Goal: Check status: Check status

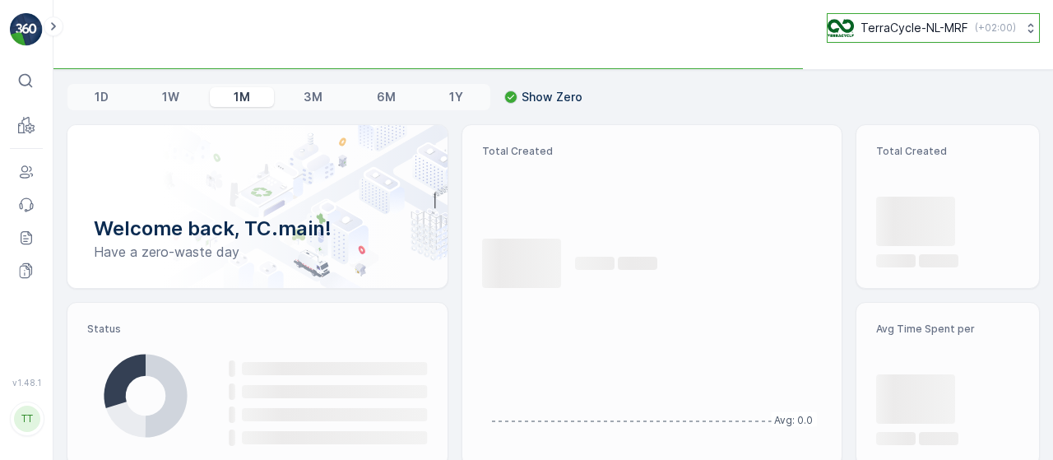
click at [857, 37] on button "TerraCycle-NL-MRF ( +02:00 )" at bounding box center [933, 28] width 213 height 30
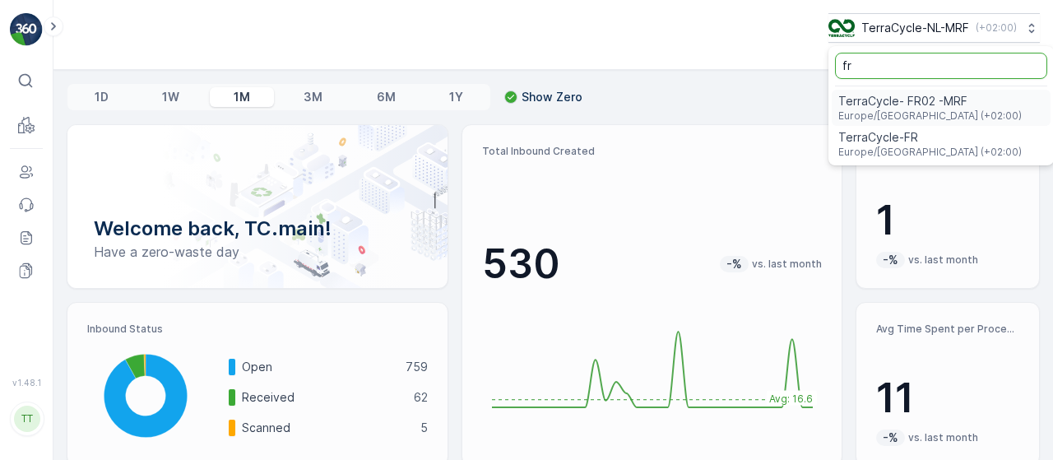
type input "fr"
click at [856, 74] on input "fr" at bounding box center [941, 66] width 212 height 26
type input "f"
type input "uk"
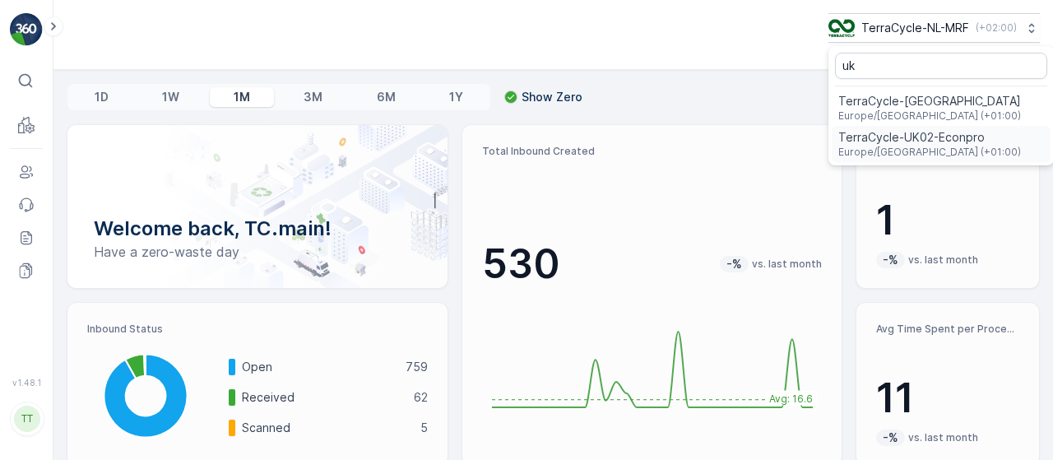
click at [890, 129] on span "TerraCycle-UK02-Econpro" at bounding box center [929, 137] width 183 height 16
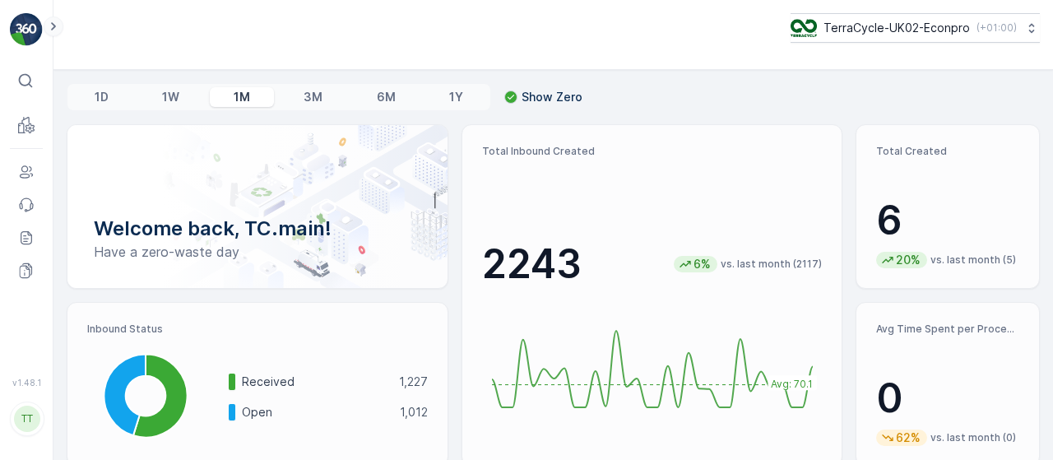
click at [49, 26] on icon at bounding box center [53, 26] width 18 height 20
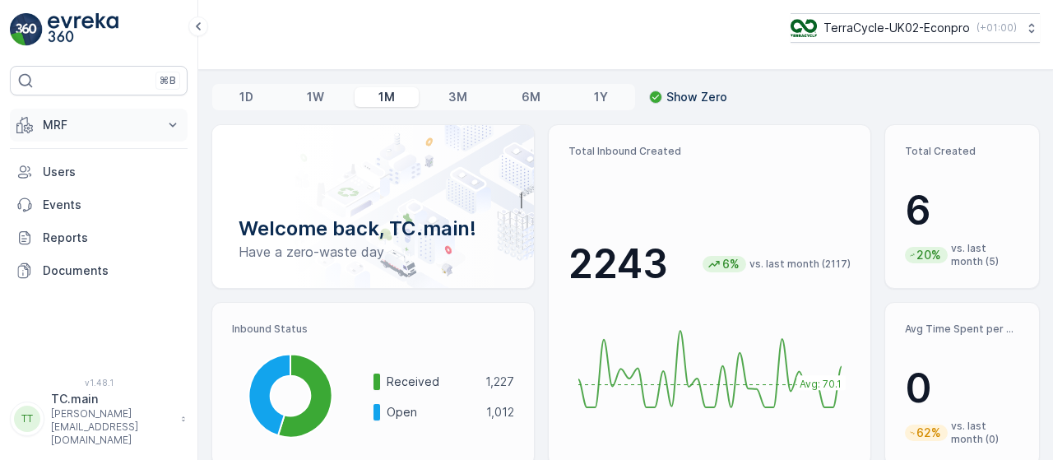
click at [120, 132] on button "MRF" at bounding box center [99, 125] width 178 height 33
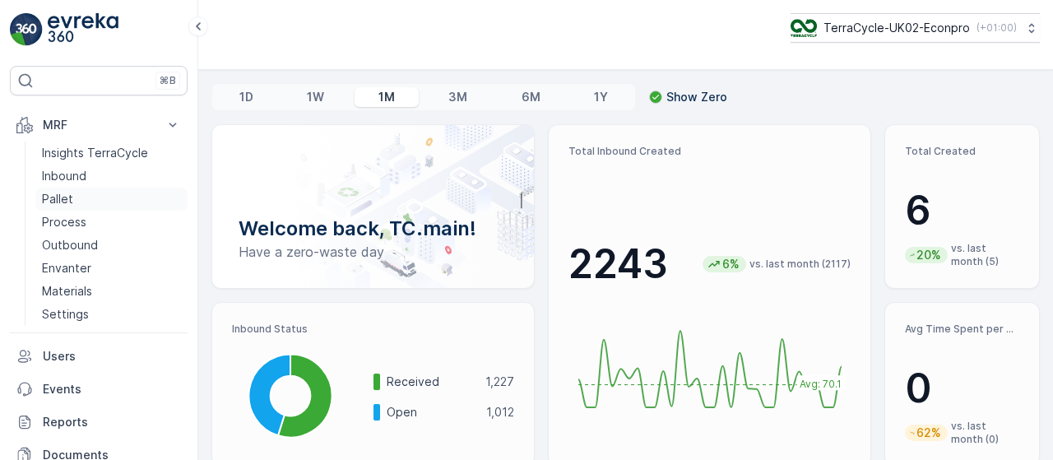
click at [70, 198] on p "Pallet" at bounding box center [57, 199] width 31 height 16
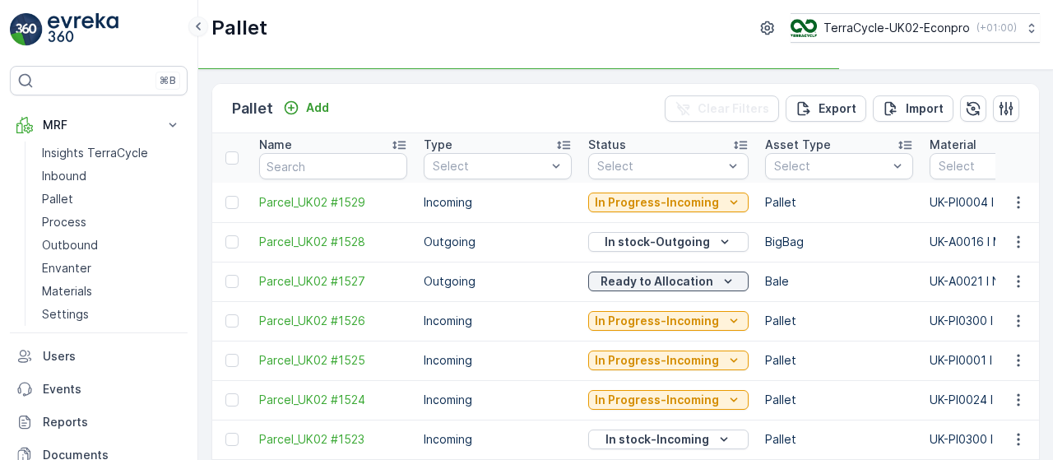
click at [191, 30] on icon at bounding box center [198, 26] width 18 height 20
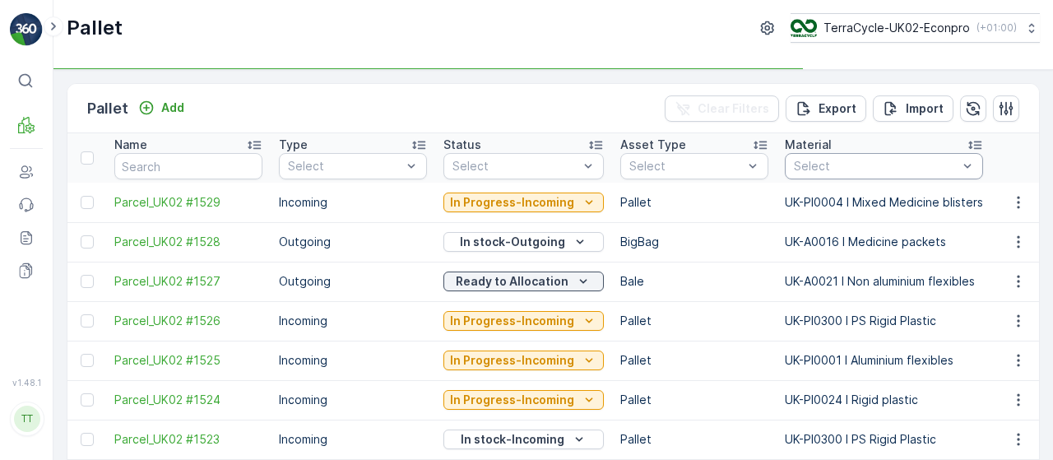
click at [913, 177] on div "Select" at bounding box center [884, 166] width 198 height 26
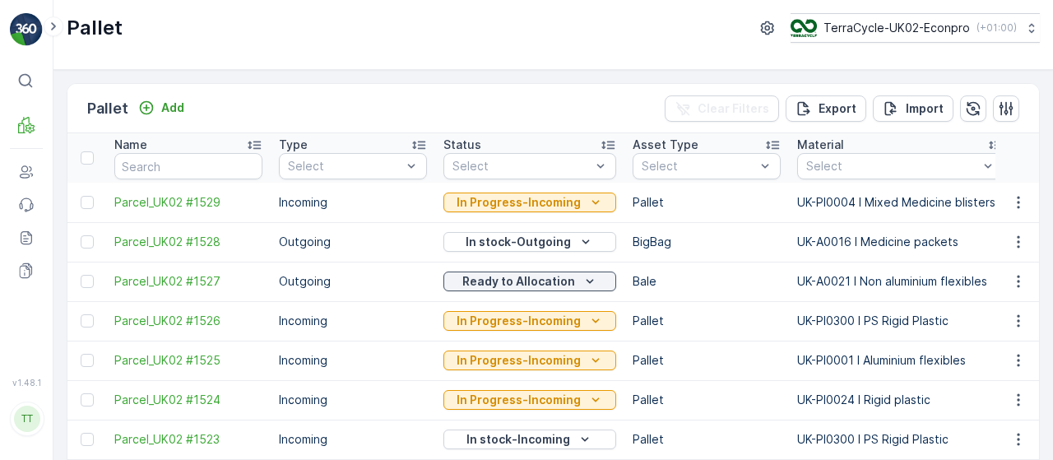
click at [915, 165] on div at bounding box center [892, 166] width 175 height 13
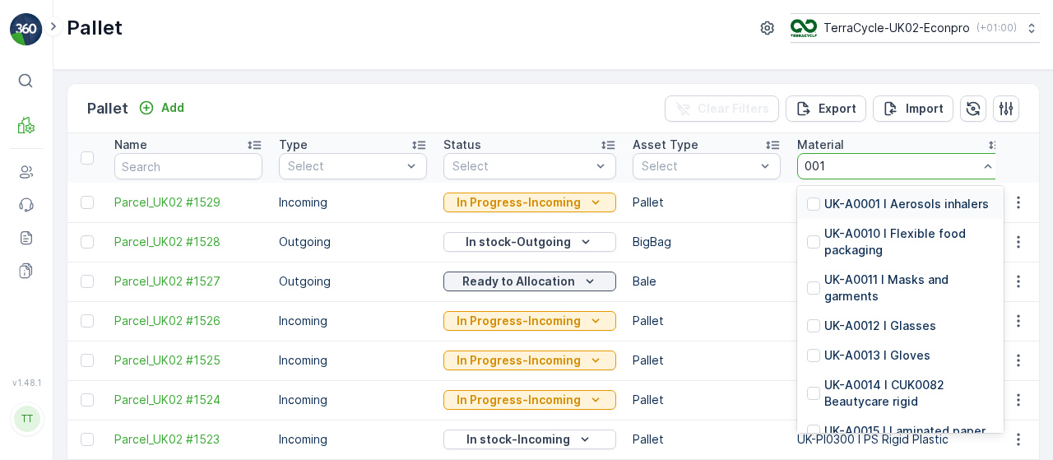
type input "0017"
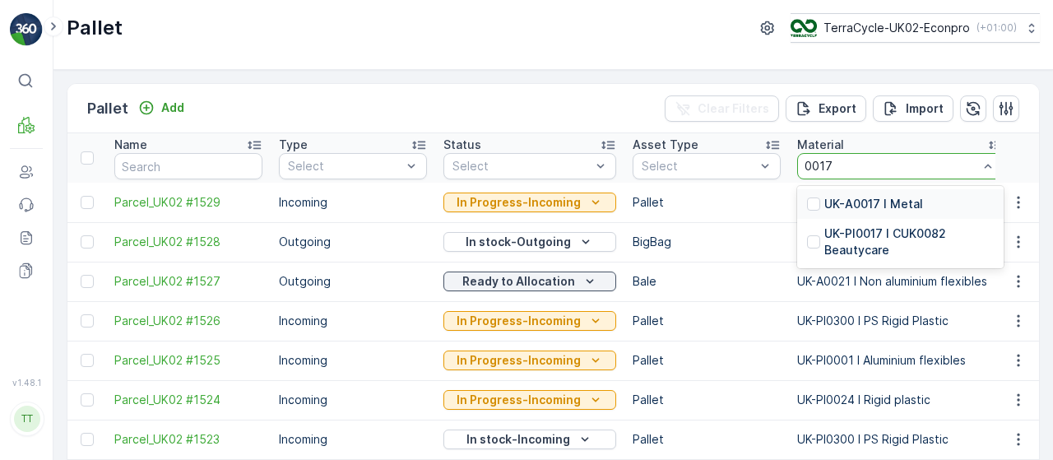
click at [898, 199] on p "UK-A0017 I Metal" at bounding box center [873, 204] width 99 height 16
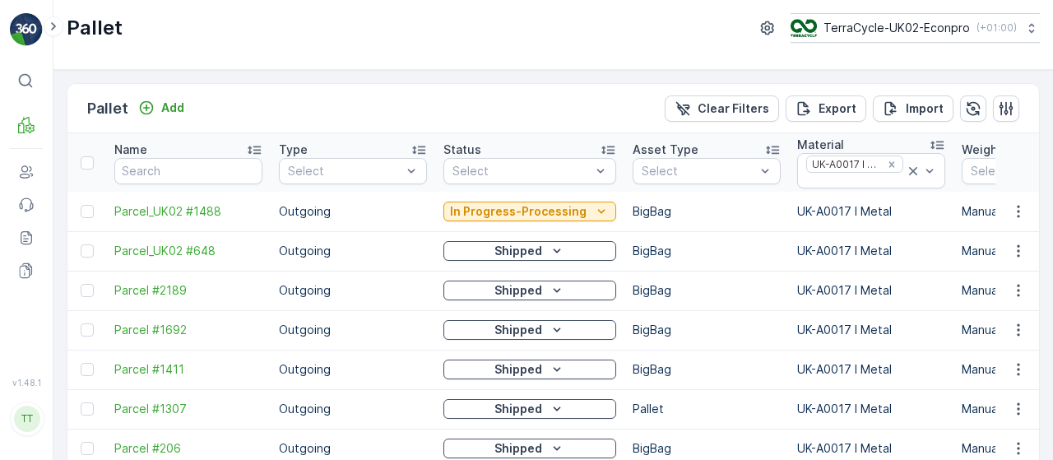
scroll to position [74, 0]
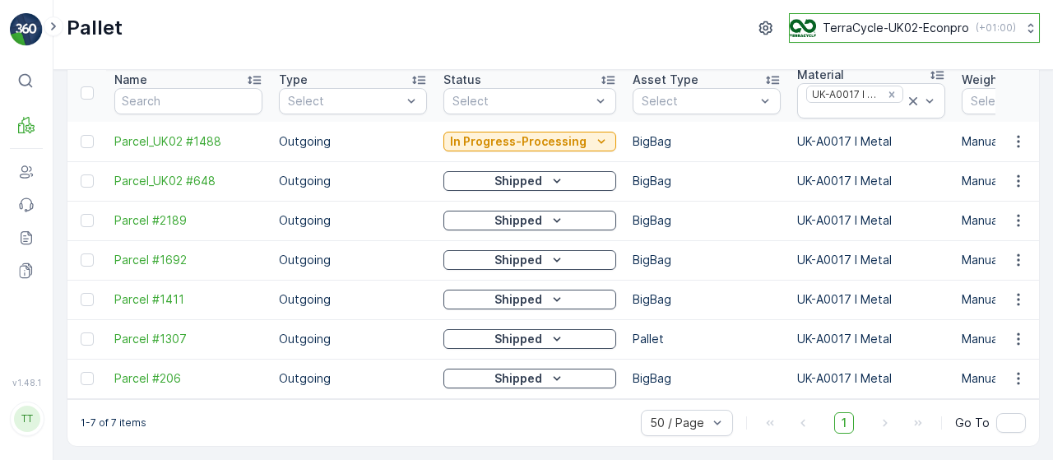
click at [861, 35] on div "TerraCycle-UK02-Econpro ( +01:00 )" at bounding box center [903, 28] width 226 height 18
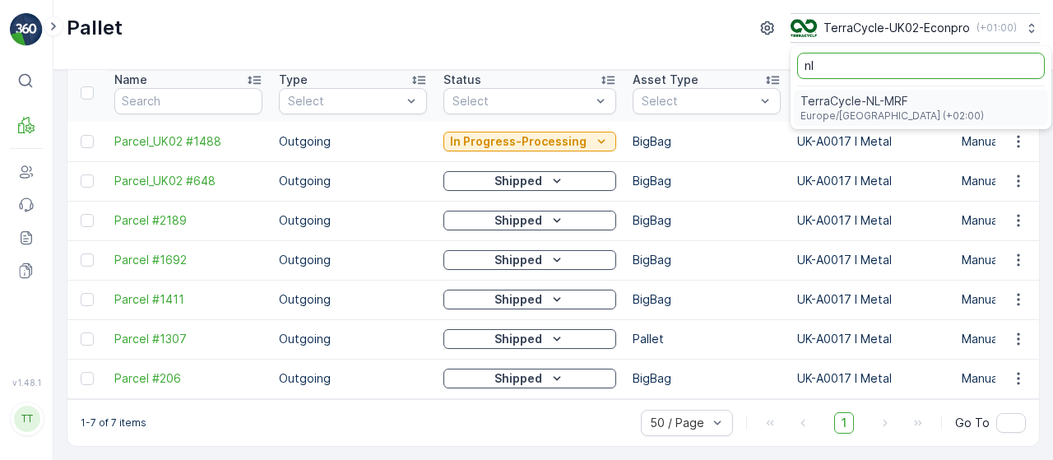
type input "nl"
click at [816, 115] on span "Europe/[GEOGRAPHIC_DATA] (+02:00)" at bounding box center [892, 115] width 183 height 13
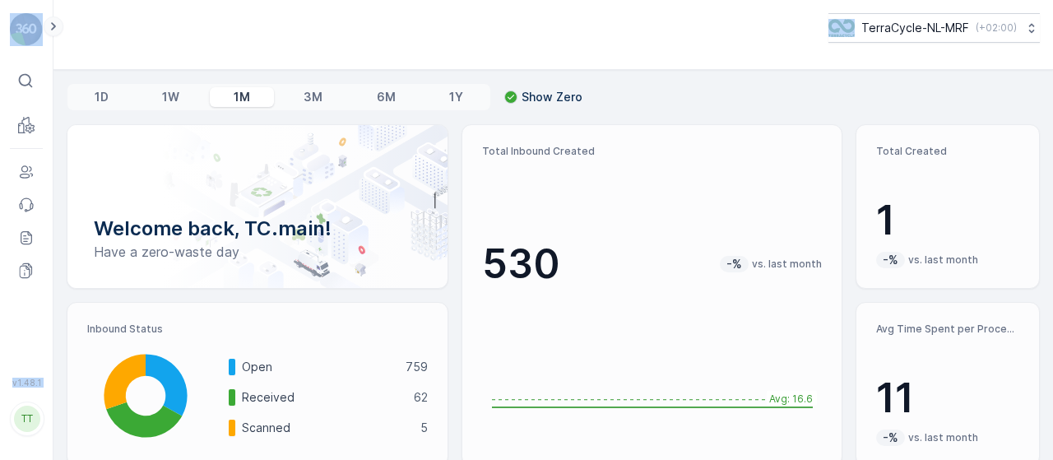
click at [57, 27] on icon at bounding box center [53, 26] width 18 height 20
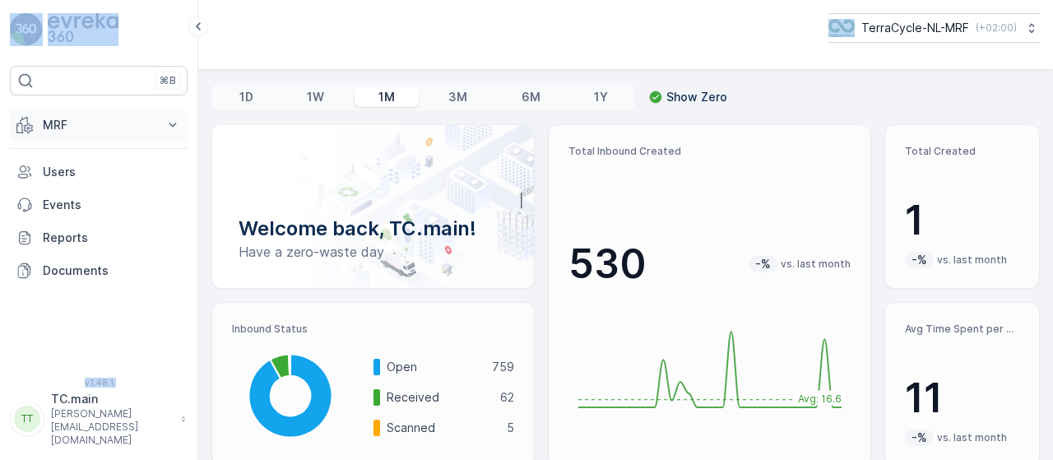
click at [64, 125] on p "MRF" at bounding box center [99, 125] width 112 height 16
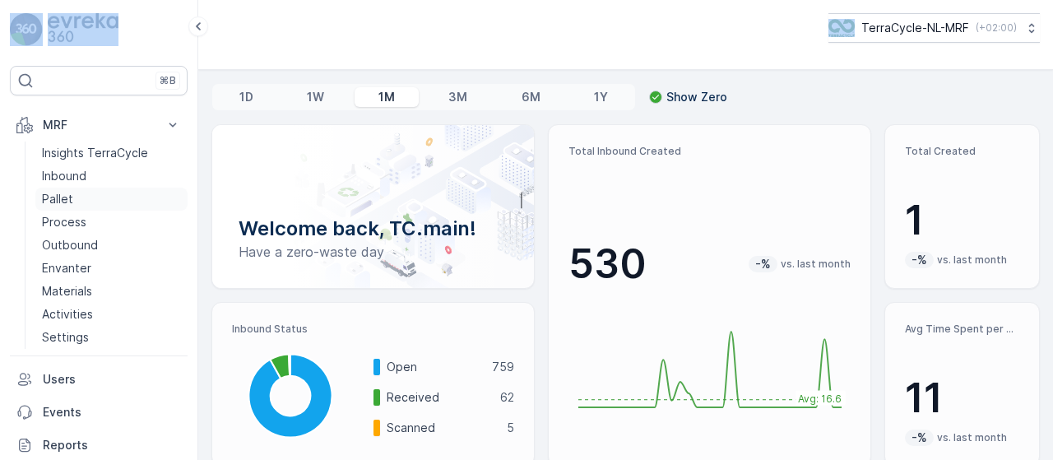
click at [56, 197] on p "Pallet" at bounding box center [57, 199] width 31 height 16
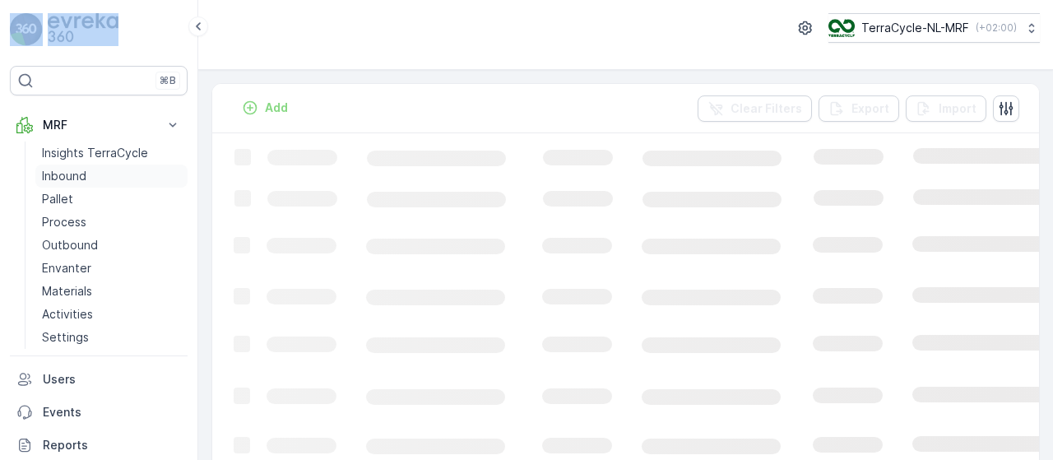
click at [77, 177] on p "Inbound" at bounding box center [64, 176] width 44 height 16
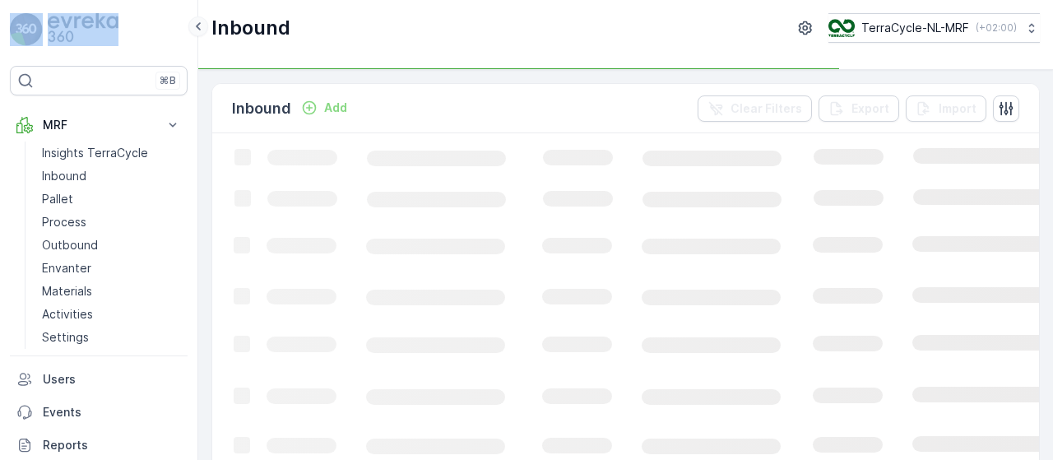
click at [201, 22] on icon at bounding box center [198, 26] width 18 height 20
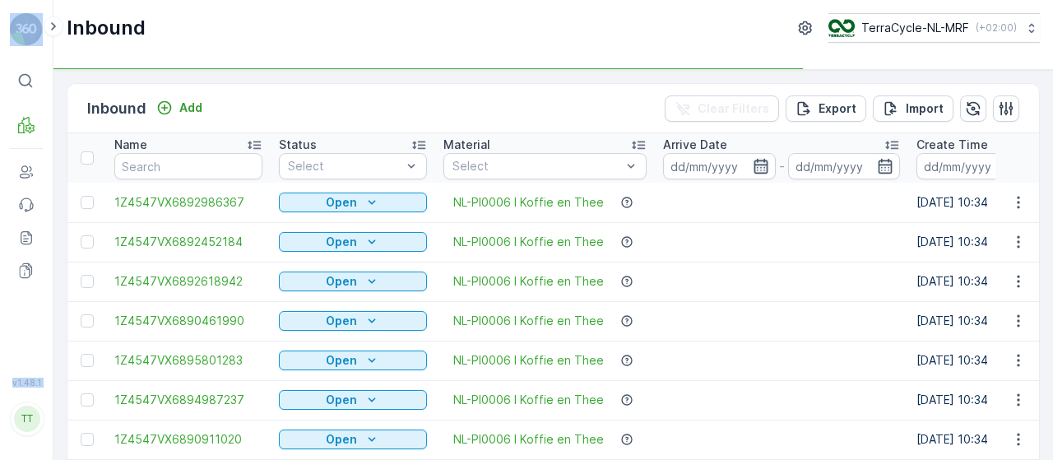
click at [764, 159] on icon "button" at bounding box center [761, 166] width 14 height 15
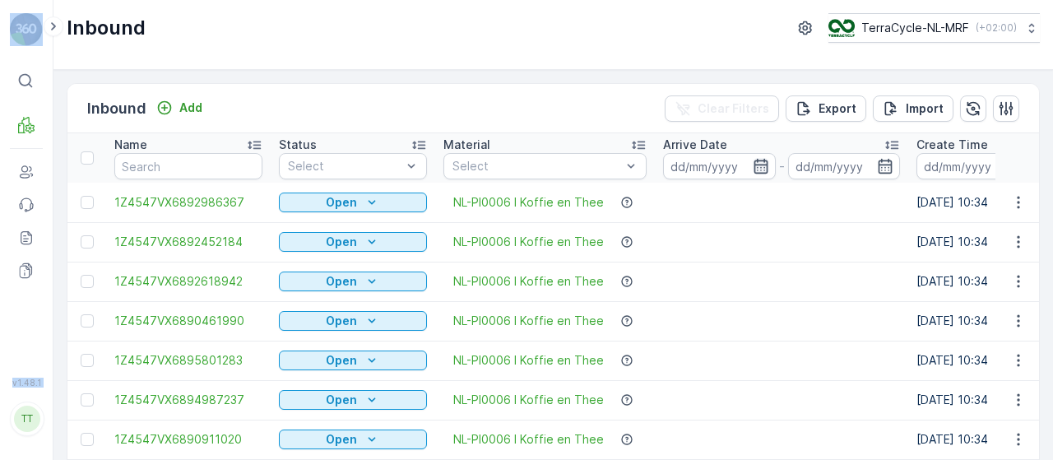
click at [756, 161] on icon "button" at bounding box center [761, 166] width 16 height 16
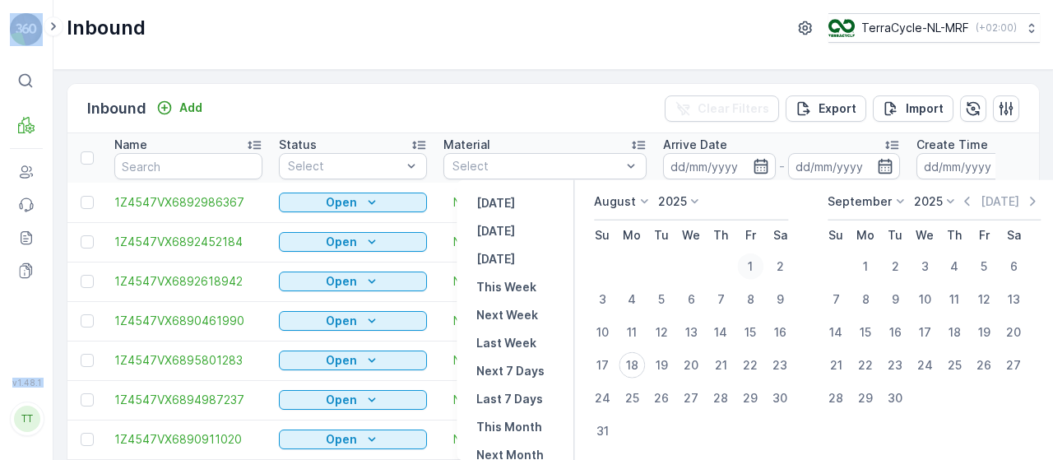
click at [755, 262] on div "1" at bounding box center [750, 266] width 26 height 26
type input "01.08.2025"
click at [755, 262] on div "1" at bounding box center [750, 266] width 26 height 26
type input "01.08.2025"
click at [601, 431] on div "31" at bounding box center [602, 431] width 26 height 26
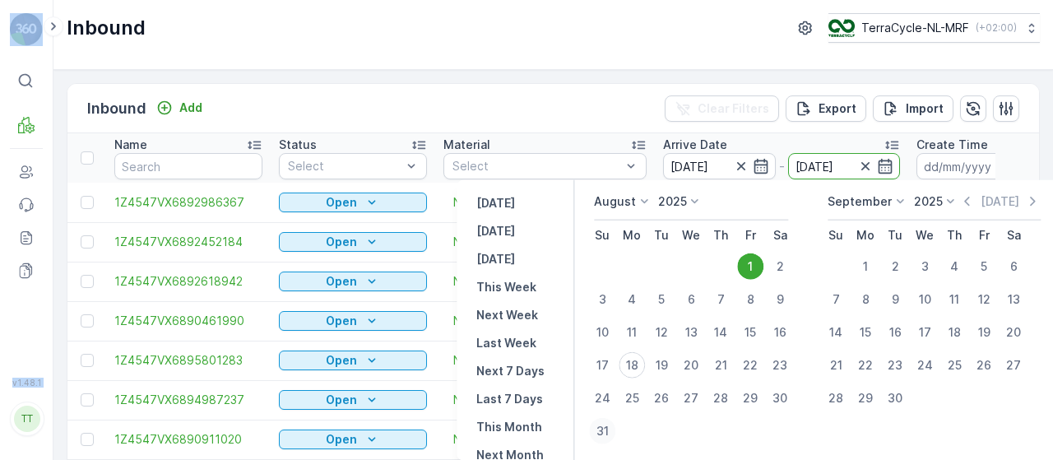
type input "31.08.2025"
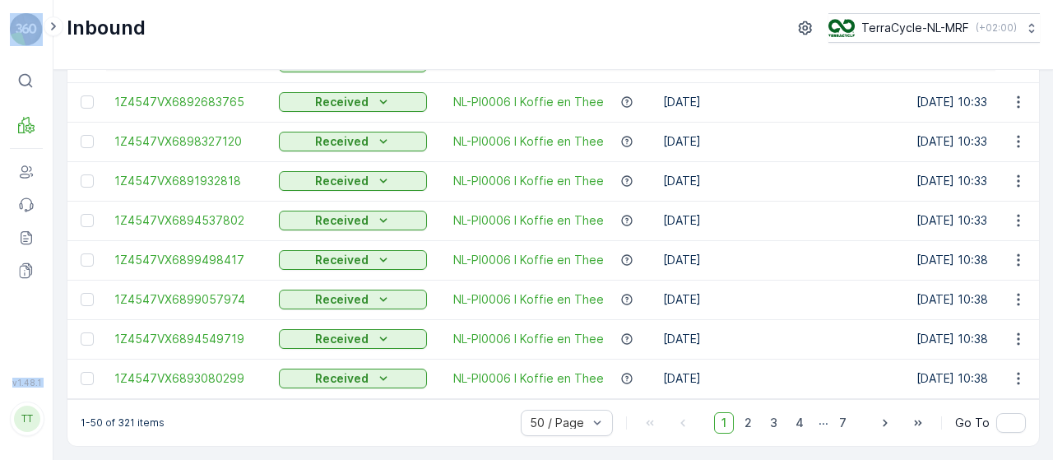
scroll to position [1765, 0]
